Goal: Find contact information: Find contact information

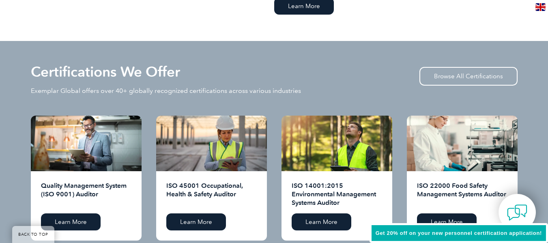
scroll to position [771, 0]
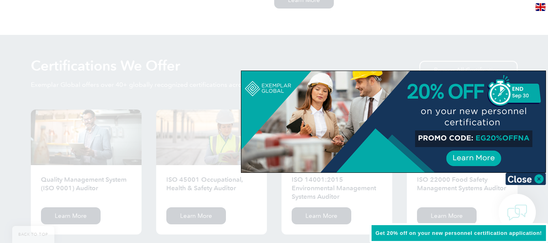
click at [475, 22] on div at bounding box center [274, 121] width 548 height 243
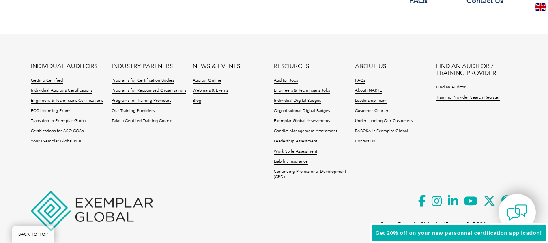
scroll to position [1984, 0]
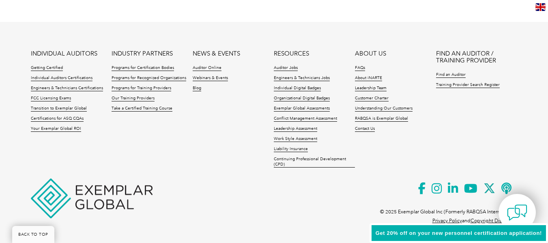
click at [543, 8] on img at bounding box center [541, 7] width 10 height 8
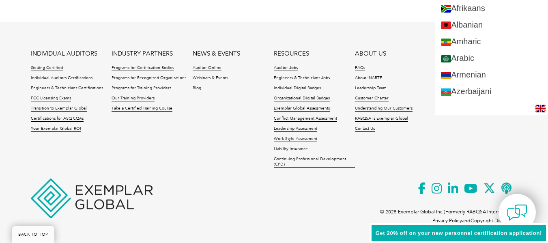
click at [540, 107] on img at bounding box center [541, 109] width 10 height 8
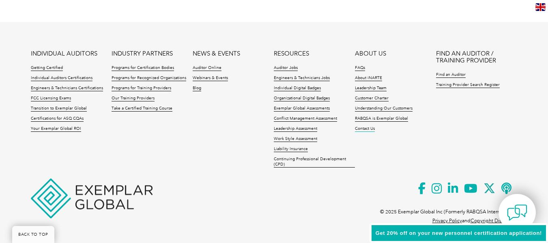
click at [361, 130] on link "Contact Us" at bounding box center [365, 129] width 20 height 6
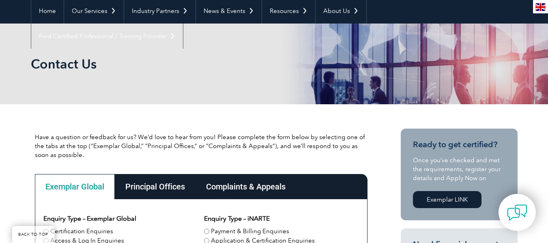
scroll to position [81, 0]
